Goal: Task Accomplishment & Management: Use online tool/utility

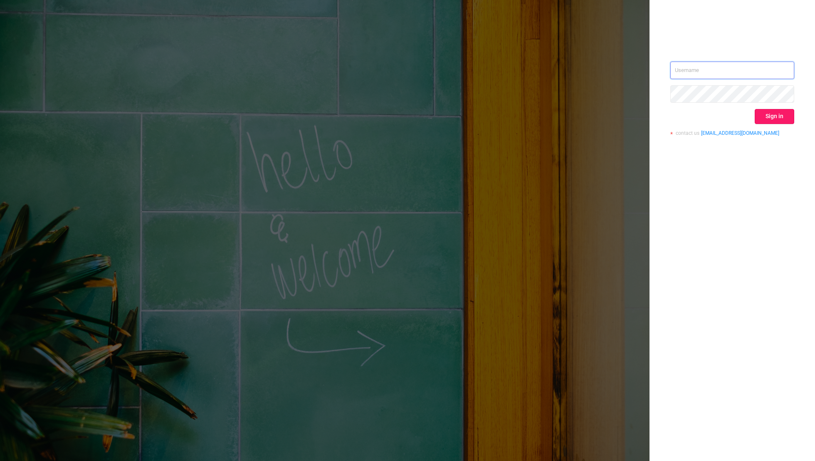
type input "[EMAIL_ADDRESS][DOMAIN_NAME]"
click at [779, 117] on button "Sign in" at bounding box center [774, 116] width 39 height 15
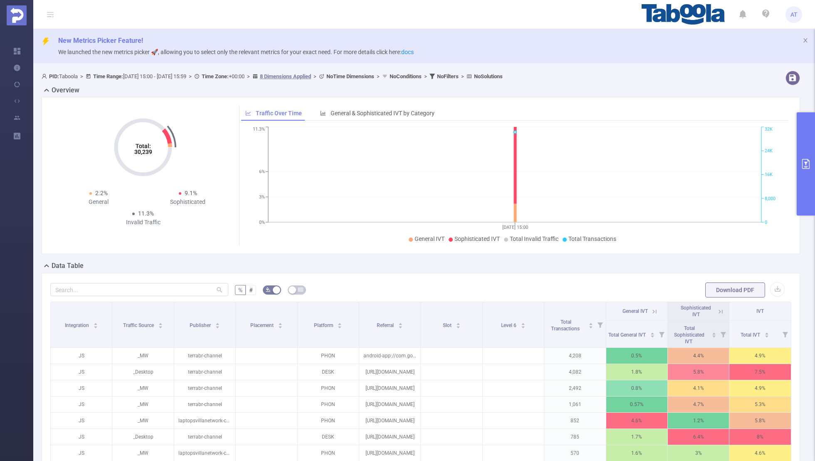
click at [804, 172] on button "primary" at bounding box center [806, 163] width 18 height 103
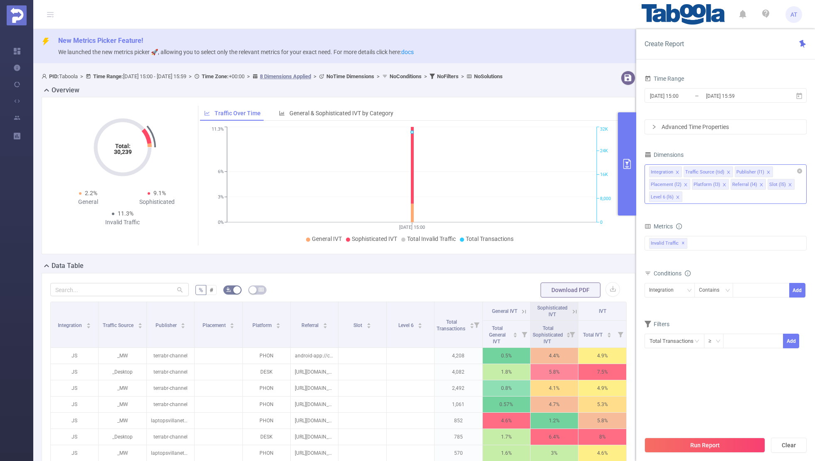
click at [678, 173] on icon "icon: close" at bounding box center [677, 172] width 4 height 4
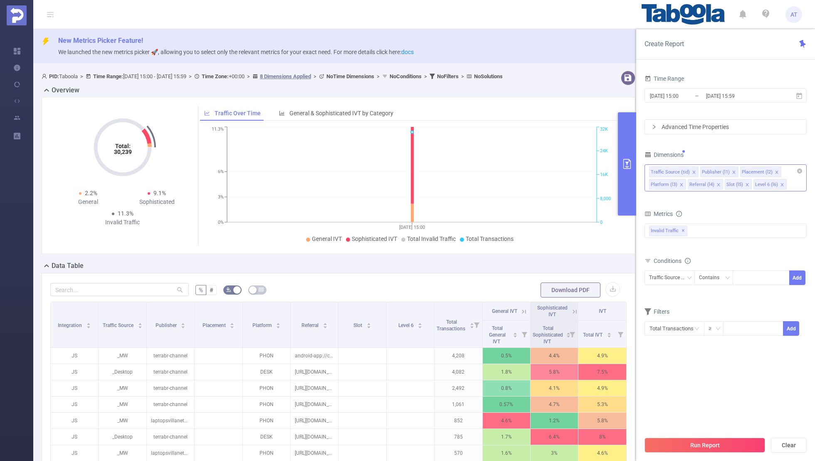
click at [692, 170] on icon "icon: close" at bounding box center [694, 172] width 4 height 4
click at [724, 170] on icon "icon: close" at bounding box center [725, 172] width 4 height 4
click at [720, 171] on icon "icon: close" at bounding box center [721, 171] width 3 height 3
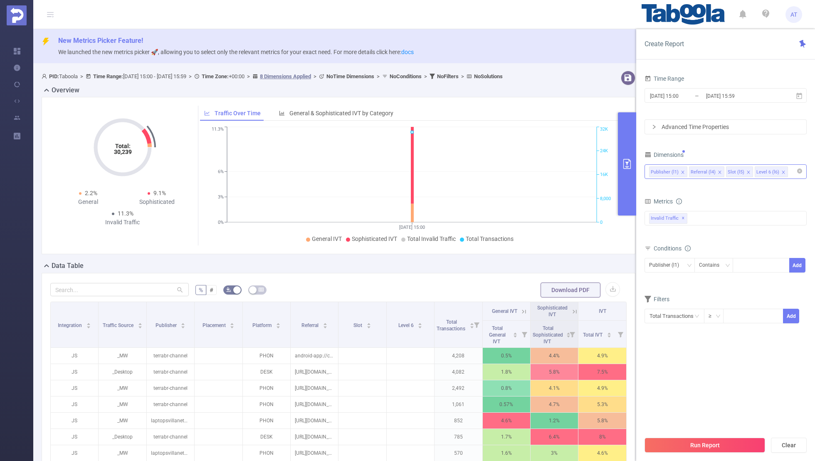
click at [718, 170] on icon "icon: close" at bounding box center [720, 172] width 4 height 4
click at [709, 170] on icon "icon: close" at bounding box center [711, 172] width 4 height 4
click at [725, 156] on div "Dimensions" at bounding box center [725, 156] width 162 height 14
click at [693, 98] on input "[DATE] 15:00" at bounding box center [682, 95] width 67 height 11
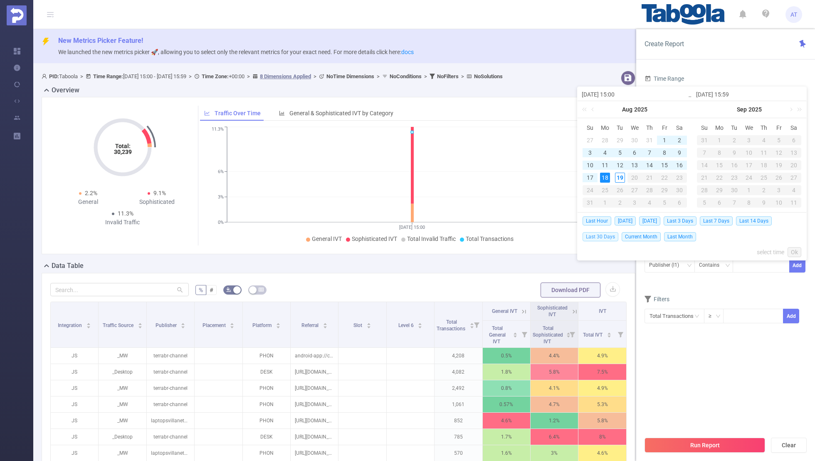
click at [593, 235] on span "Last 30 Days" at bounding box center [600, 236] width 36 height 9
type input "[DATE] 00:00"
type input "[DATE] 23:59"
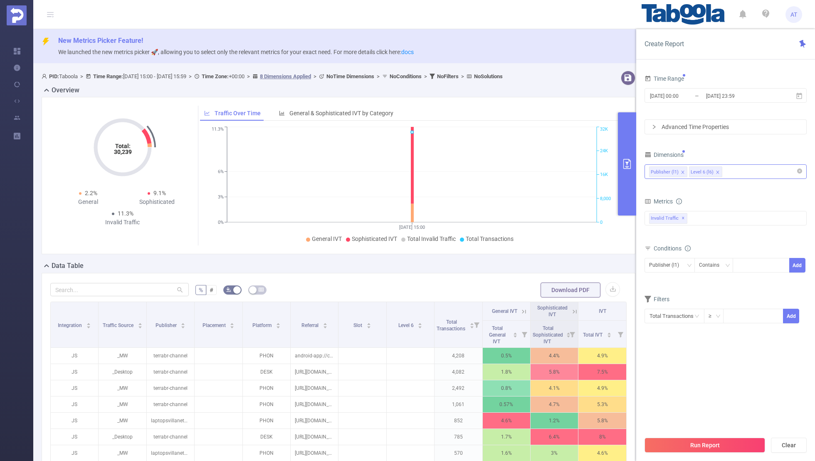
click at [710, 67] on div "Time Range [DATE] 00:00 _ [DATE] 23:59 Advanced Time Properties Dimensions Publ…" at bounding box center [725, 269] width 179 height 411
click at [758, 264] on div at bounding box center [761, 265] width 48 height 14
paste input "sixtyadme-publisher"
type input "sixtyadme-publisher"
click at [793, 264] on button "Add" at bounding box center [797, 265] width 16 height 15
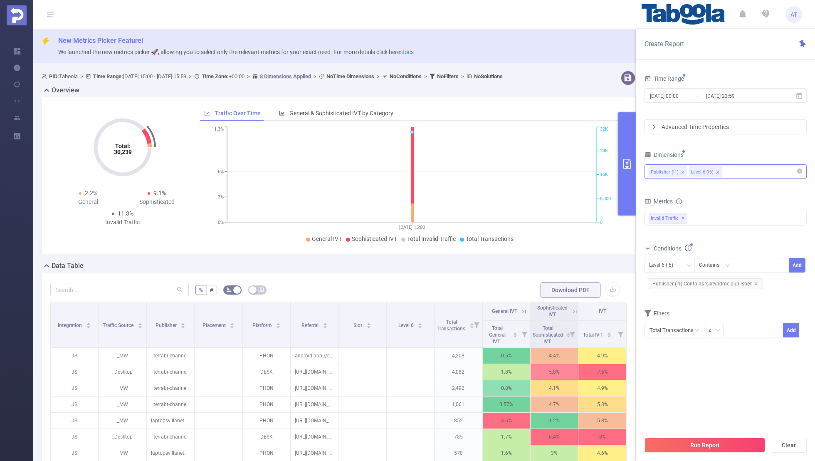
click at [703, 299] on form "Dimensions Publisher (l1) Level 6 (l6) Metrics bp_total bp_adult bp_arms bp_cri…" at bounding box center [725, 248] width 162 height 199
click at [704, 393] on section "Time Range [DATE] 00:00 _ [DATE] 23:59 Advanced Time Properties Dimensions Publ…" at bounding box center [725, 252] width 162 height 359
click at [691, 97] on input "[DATE] 00:00" at bounding box center [682, 95] width 67 height 11
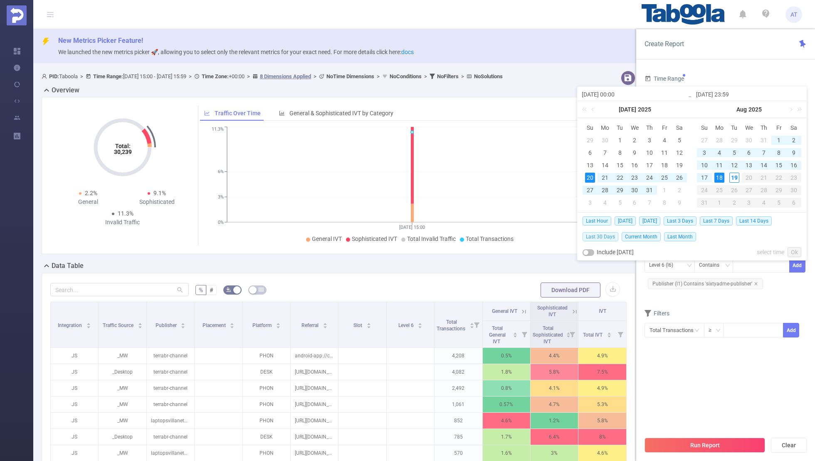
click at [602, 235] on span "Last 30 Days" at bounding box center [600, 236] width 36 height 9
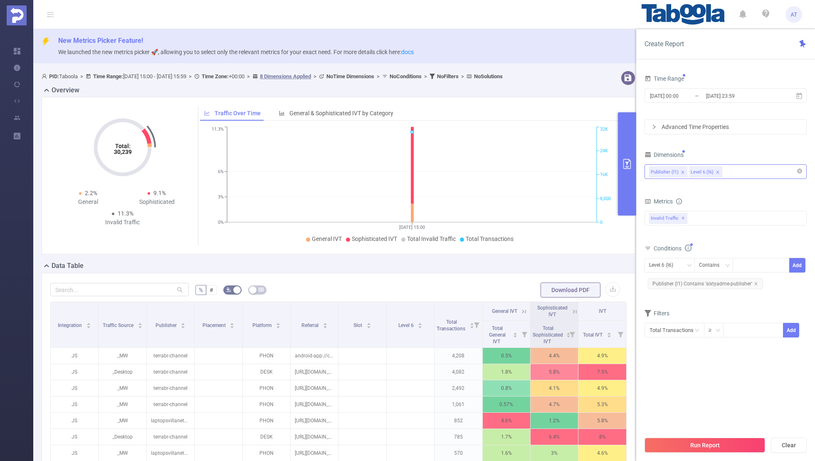
click at [679, 365] on section "Time Range [DATE] 00:00 _ [DATE] 23:59 Advanced Time Properties Dimensions Publ…" at bounding box center [725, 252] width 162 height 359
click at [693, 443] on button "Run Report" at bounding box center [704, 444] width 121 height 15
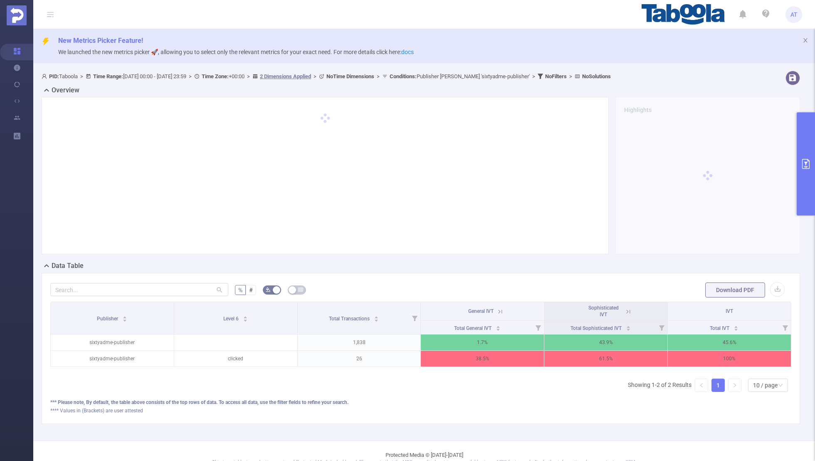
click at [500, 310] on icon at bounding box center [499, 311] width 7 height 7
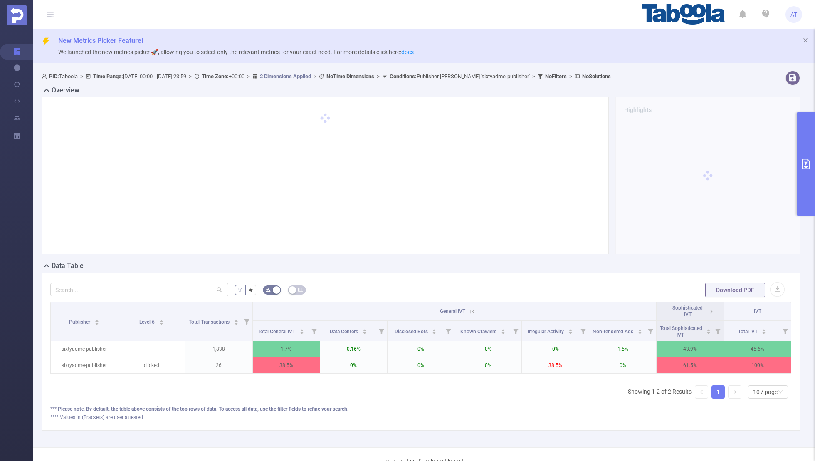
click at [715, 310] on icon at bounding box center [711, 311] width 7 height 7
